Goal: Transaction & Acquisition: Obtain resource

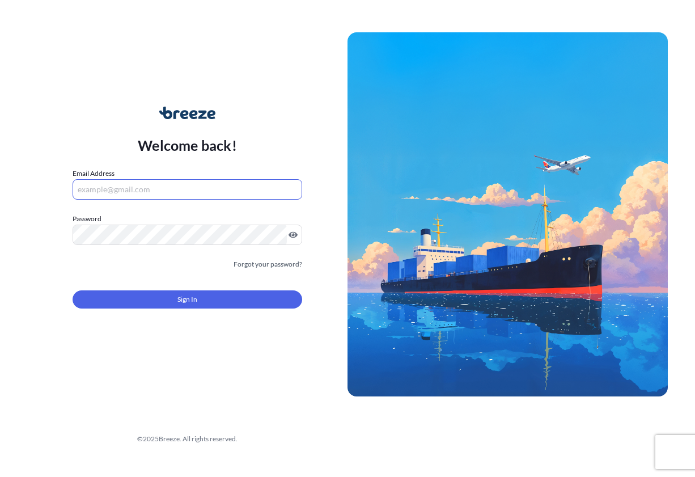
click at [187, 181] on input "Email Address" at bounding box center [188, 189] width 230 height 20
type input "[EMAIL_ADDRESS][DOMAIN_NAME]"
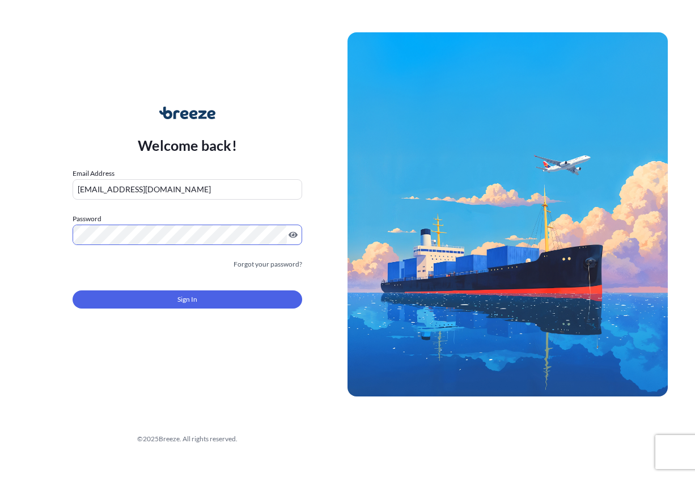
click at [127, 319] on form "Email Address [EMAIL_ADDRESS][DOMAIN_NAME] Password Must include: Upper & lower…" at bounding box center [188, 245] width 230 height 154
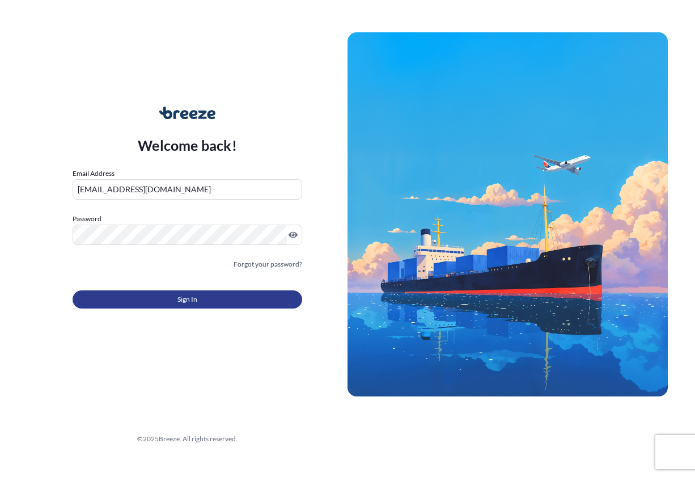
click at [129, 308] on button "Sign In" at bounding box center [188, 299] width 230 height 18
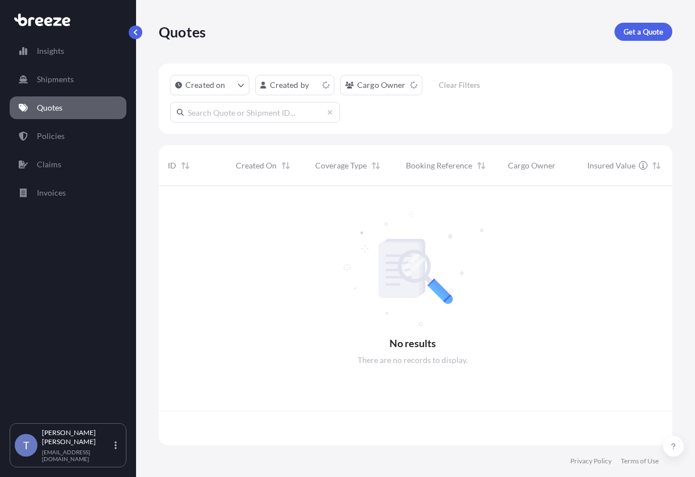
scroll to position [245, 500]
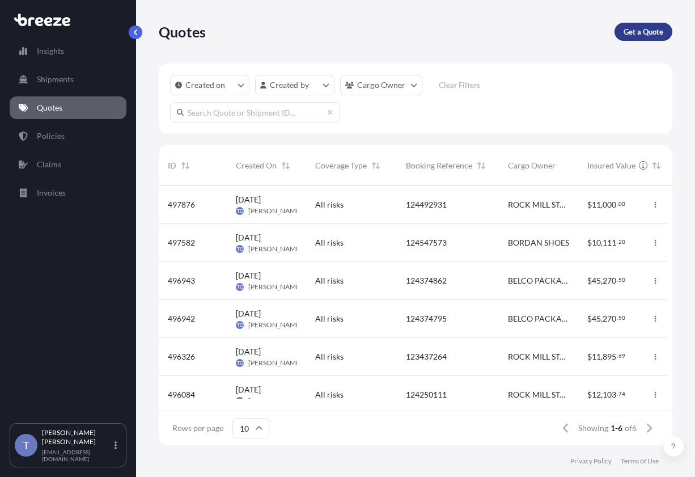
click at [633, 33] on p "Get a Quote" at bounding box center [644, 31] width 40 height 11
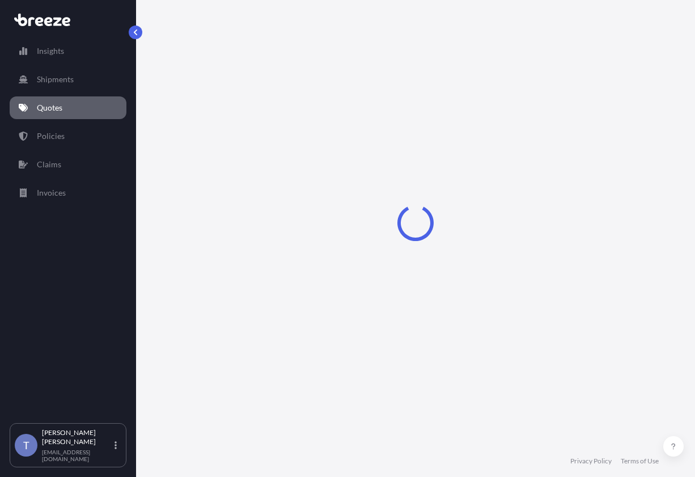
select select "Sea"
select select "1"
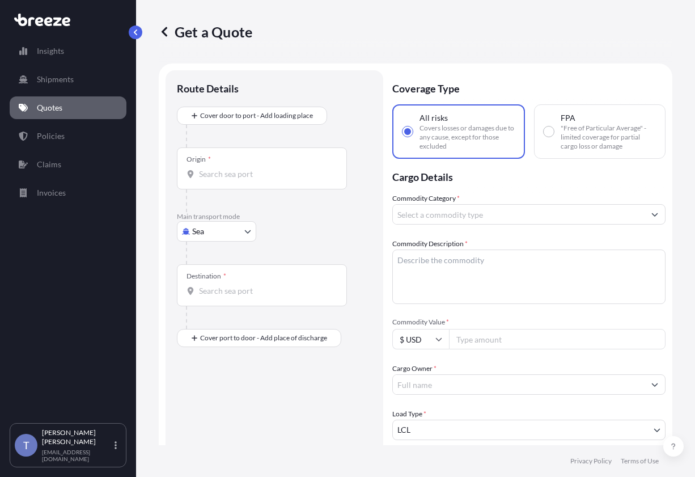
scroll to position [20, 0]
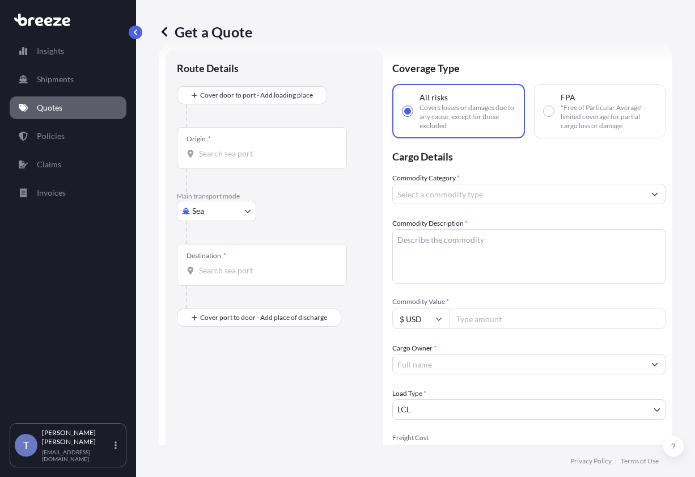
click at [245, 201] on p "Main transport mode" at bounding box center [274, 196] width 195 height 9
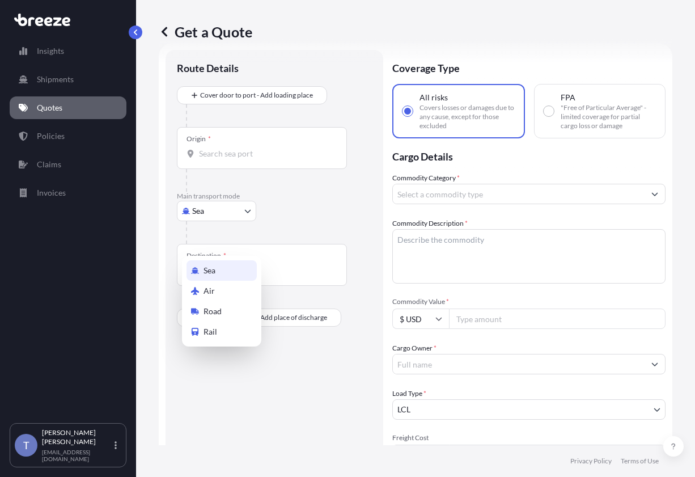
click at [246, 238] on body "Insights Shipments Quotes Policies Claims Invoices T [PERSON_NAME] [EMAIL_ADDRE…" at bounding box center [347, 281] width 695 height 562
click at [235, 311] on div "Road" at bounding box center [222, 311] width 70 height 20
select select "Road"
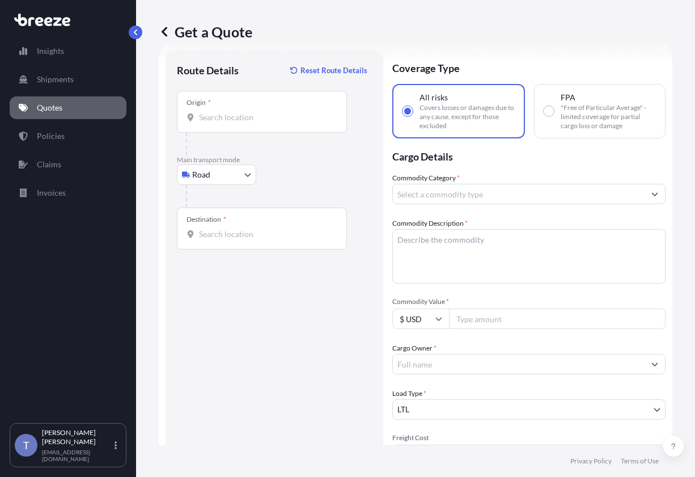
drag, startPoint x: 206, startPoint y: 141, endPoint x: 231, endPoint y: 140, distance: 25.5
click at [213, 123] on div at bounding box center [262, 117] width 151 height 11
click at [213, 123] on input "Origin *" at bounding box center [266, 117] width 134 height 11
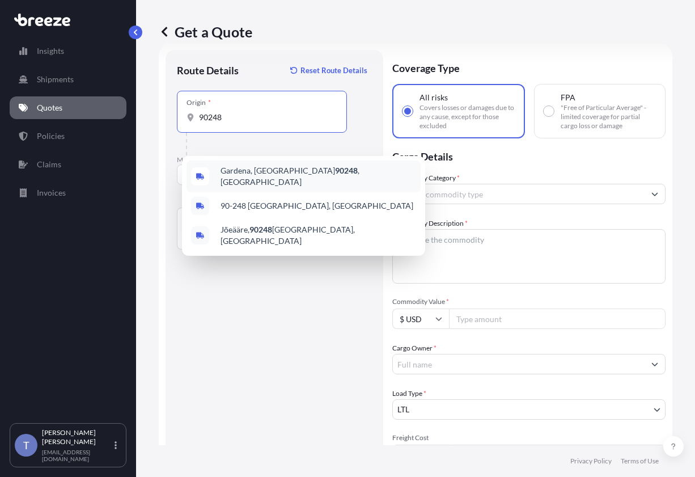
click at [255, 178] on span "[GEOGRAPHIC_DATA] , [GEOGRAPHIC_DATA]" at bounding box center [319, 176] width 196 height 23
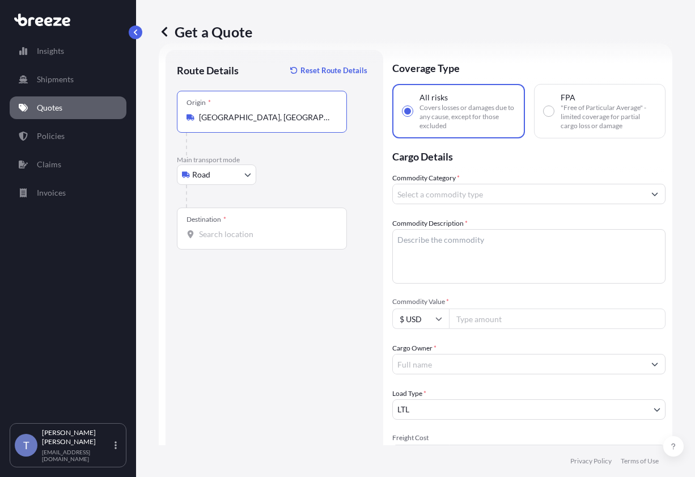
type input "[GEOGRAPHIC_DATA], [GEOGRAPHIC_DATA]"
click at [257, 240] on input "Destination *" at bounding box center [266, 234] width 134 height 11
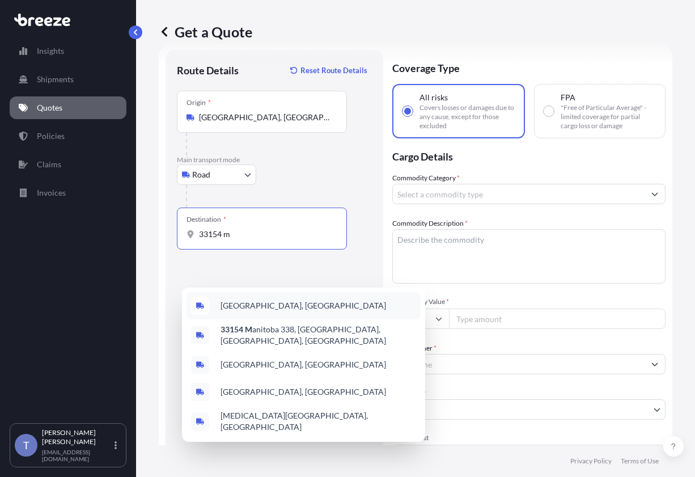
click at [325, 304] on div "[GEOGRAPHIC_DATA], [GEOGRAPHIC_DATA]" at bounding box center [304, 305] width 234 height 27
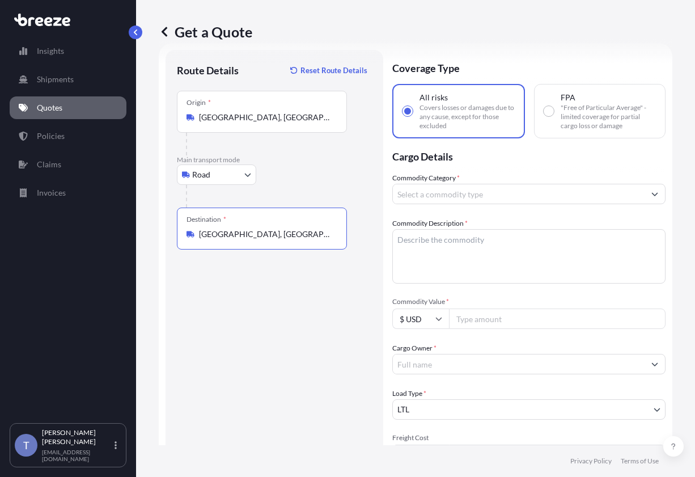
type input "[GEOGRAPHIC_DATA], [GEOGRAPHIC_DATA]"
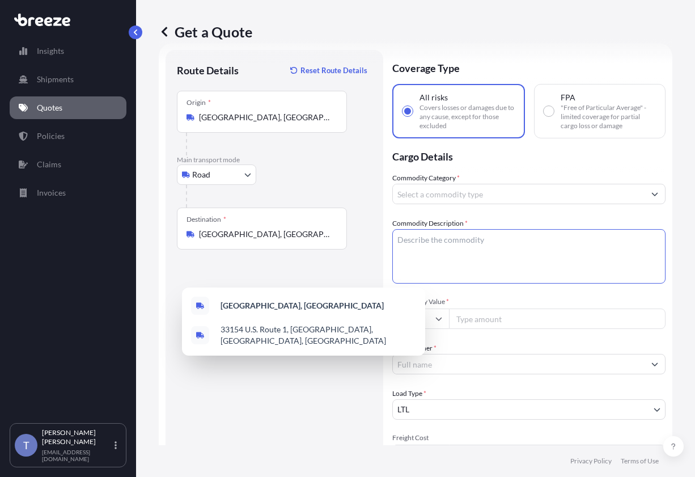
click at [518, 284] on textarea "Commodity Description *" at bounding box center [528, 256] width 273 height 54
paste textarea "limestone tiles"
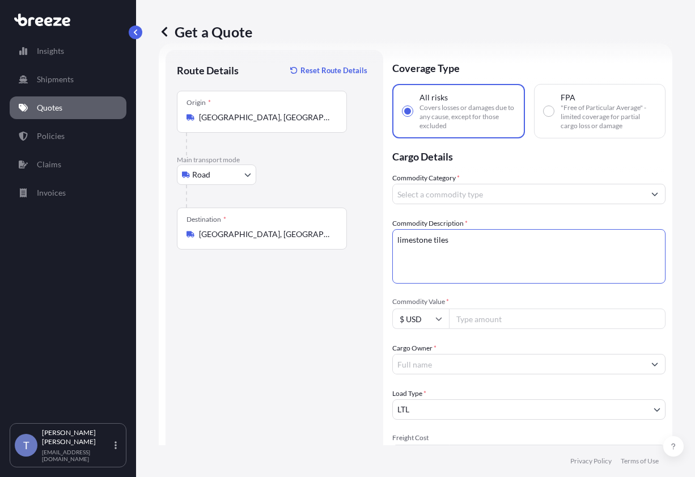
type textarea "limestone tiles"
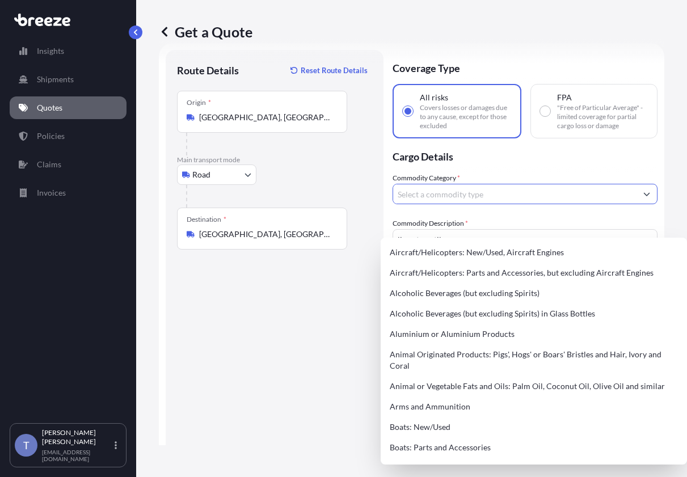
click at [509, 204] on input "Commodity Category *" at bounding box center [514, 194] width 243 height 20
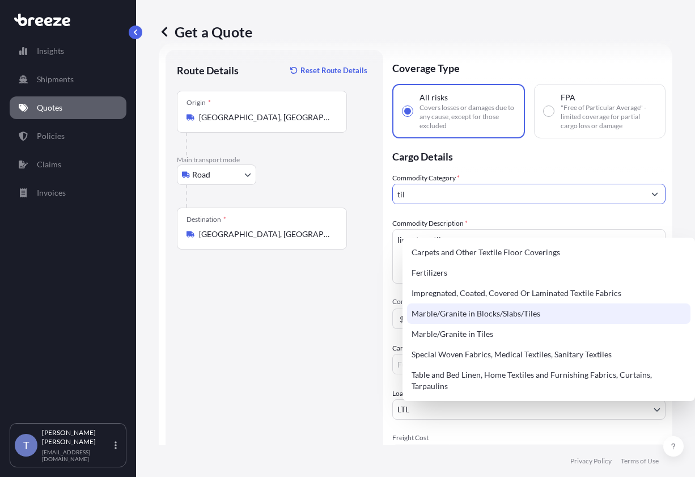
click at [533, 315] on div "Marble/Granite in Blocks/Slabs/Tiles" at bounding box center [549, 313] width 284 height 20
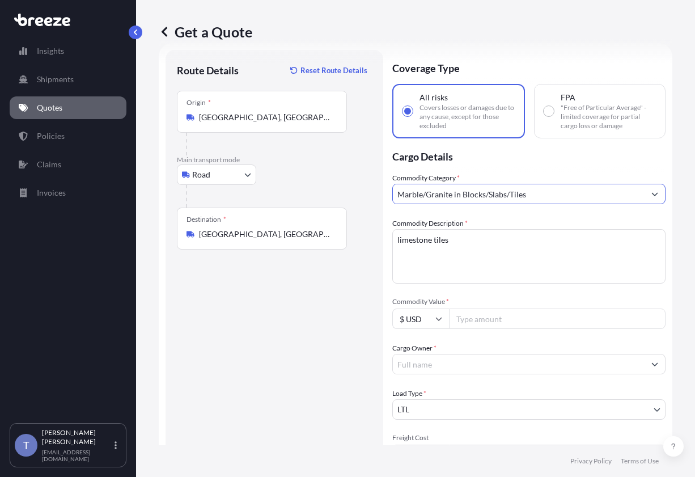
type input "Marble/Granite in Blocks/Slabs/Tiles"
click at [539, 329] on input "Commodity Value *" at bounding box center [557, 319] width 217 height 20
type input "10000"
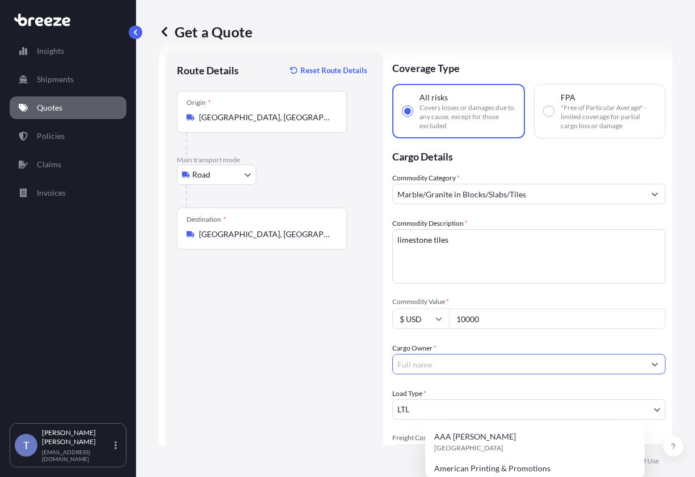
click at [495, 374] on input "Cargo Owner *" at bounding box center [519, 364] width 252 height 20
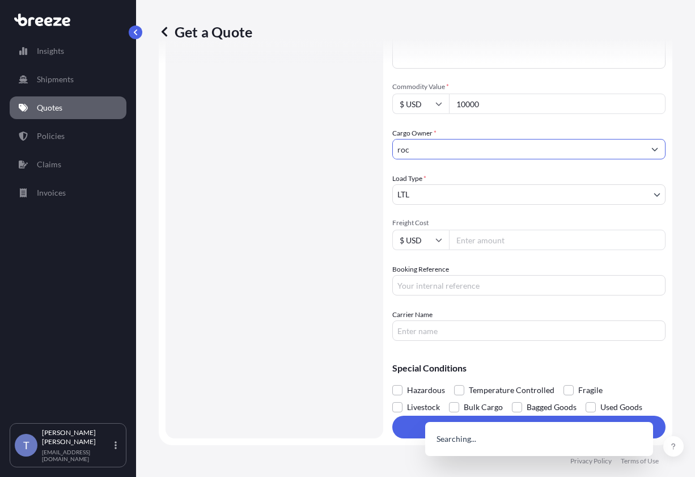
scroll to position [247, 0]
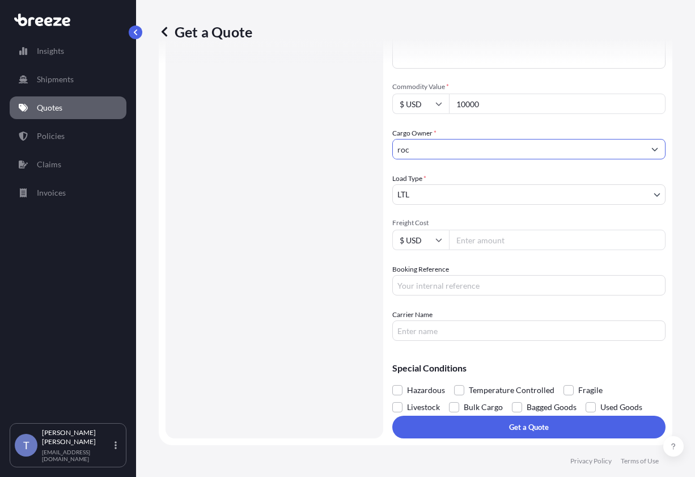
click at [495, 159] on input "roc" at bounding box center [519, 149] width 252 height 20
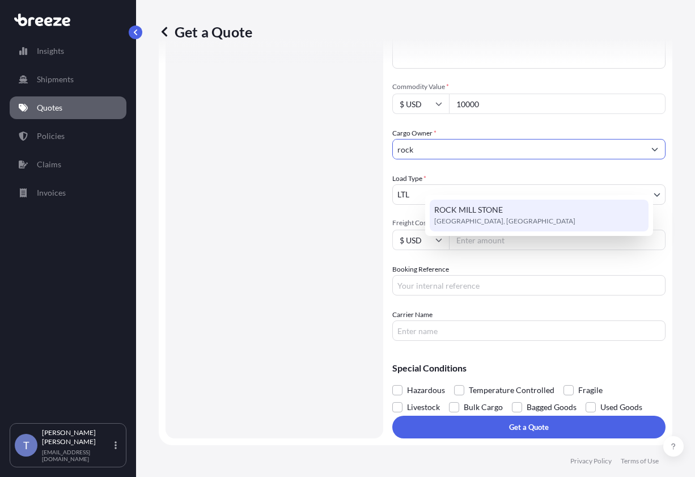
click at [492, 213] on span "ROCK MILL STONE" at bounding box center [468, 209] width 69 height 11
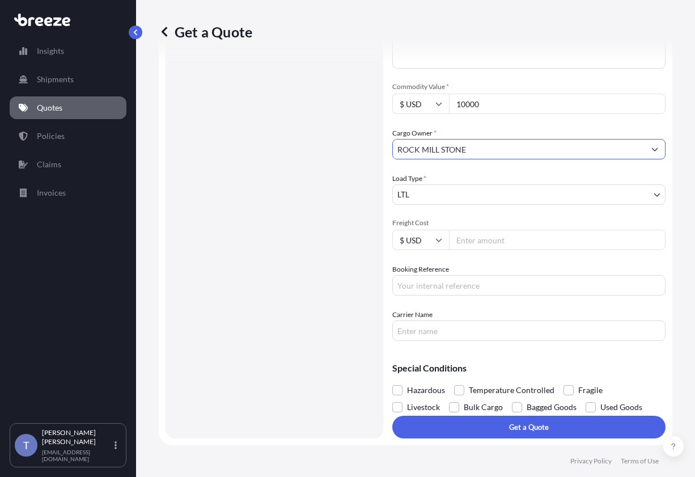
type input "ROCK MILL STONE"
click at [495, 295] on input "Booking Reference" at bounding box center [528, 285] width 273 height 20
type input "124817661"
click at [524, 341] on input "Carrier Name" at bounding box center [528, 330] width 273 height 20
type input "EDI EXPRESS"
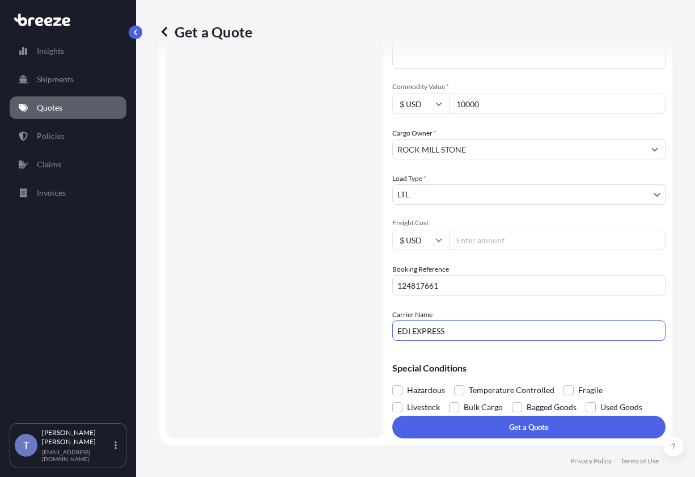
scroll to position [304, 0]
click at [574, 386] on span at bounding box center [569, 390] width 10 height 10
click at [564, 382] on input "Fragile" at bounding box center [564, 382] width 0 height 0
click at [508, 230] on input "Freight Cost" at bounding box center [557, 240] width 217 height 20
type input "498.10"
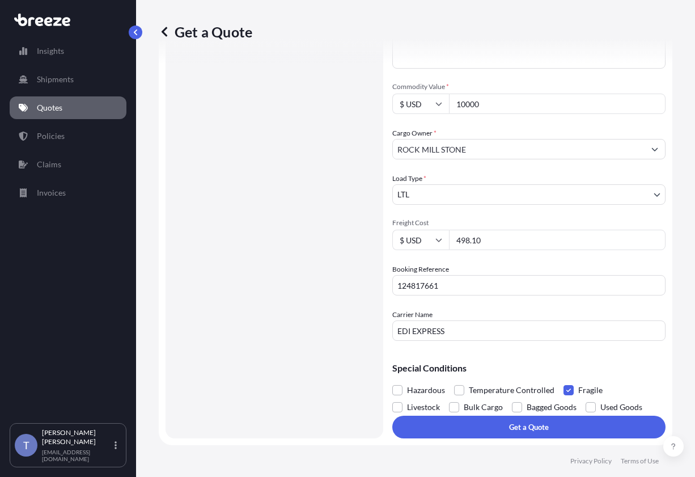
click at [555, 291] on div "Commodity Category * Marble/Granite in Blocks/Slabs/Tiles Commodity Description…" at bounding box center [528, 148] width 273 height 383
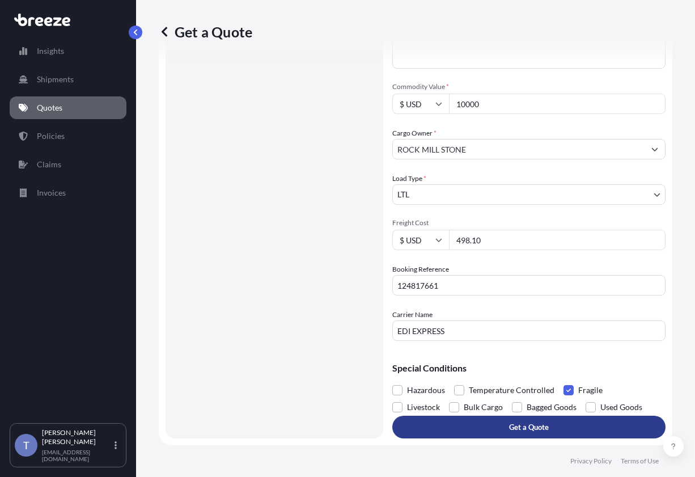
click at [541, 421] on p "Get a Quote" at bounding box center [529, 426] width 40 height 11
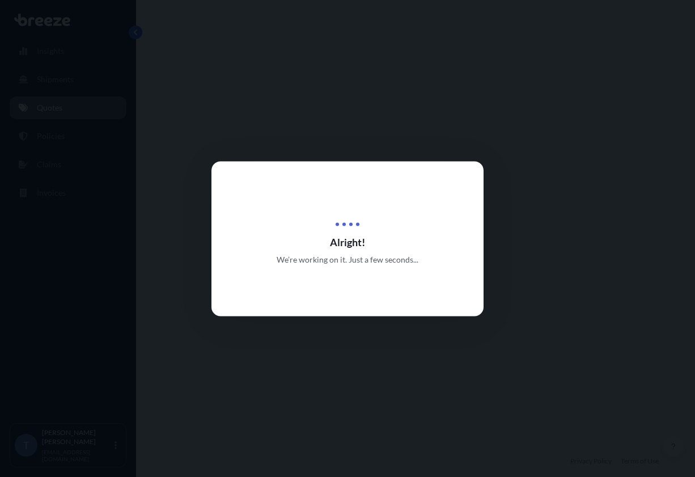
select select "Road"
select select "1"
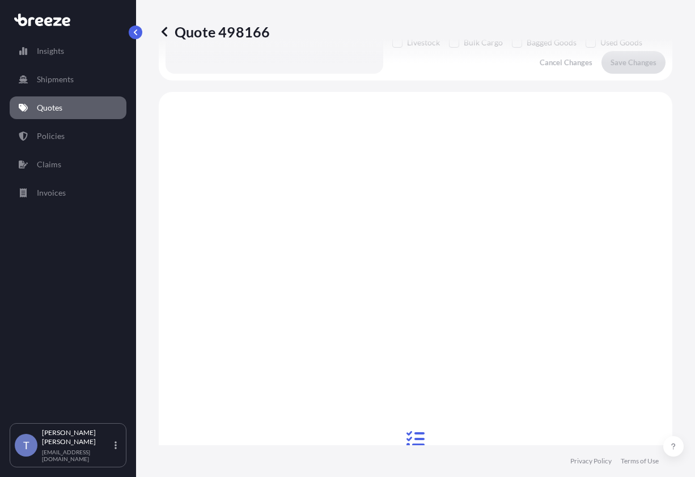
scroll to position [940, 0]
